Goal: Task Accomplishment & Management: Complete application form

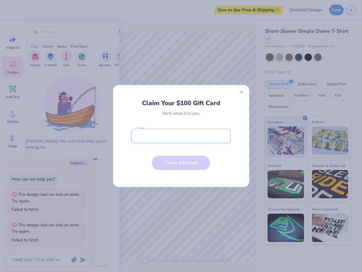
click at [181, 136] on input "email" at bounding box center [181, 136] width 100 height 14
click at [242, 92] on button "Close" at bounding box center [242, 92] width 10 height 10
